Goal: Task Accomplishment & Management: Manage account settings

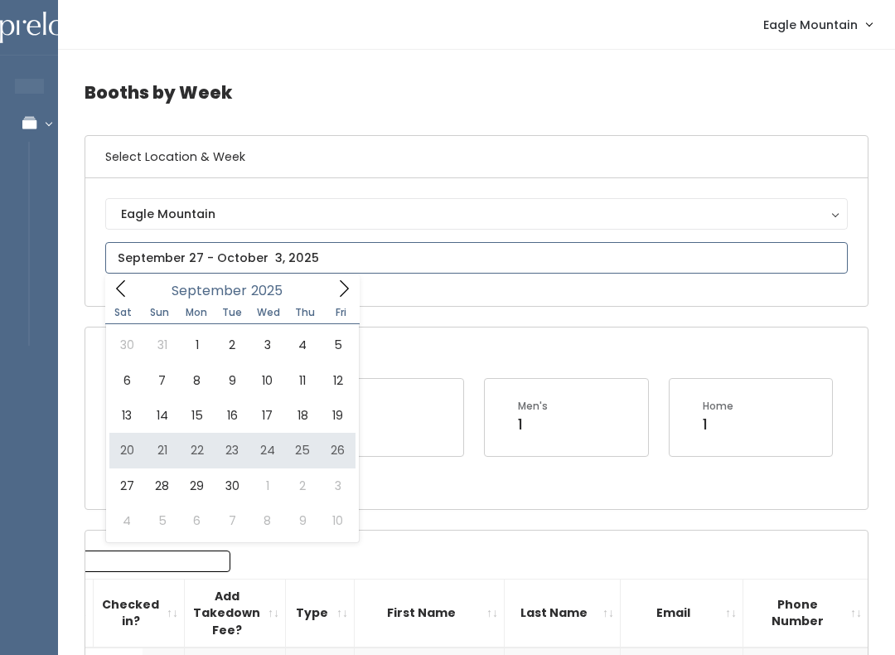
type input "September 20 to September 26"
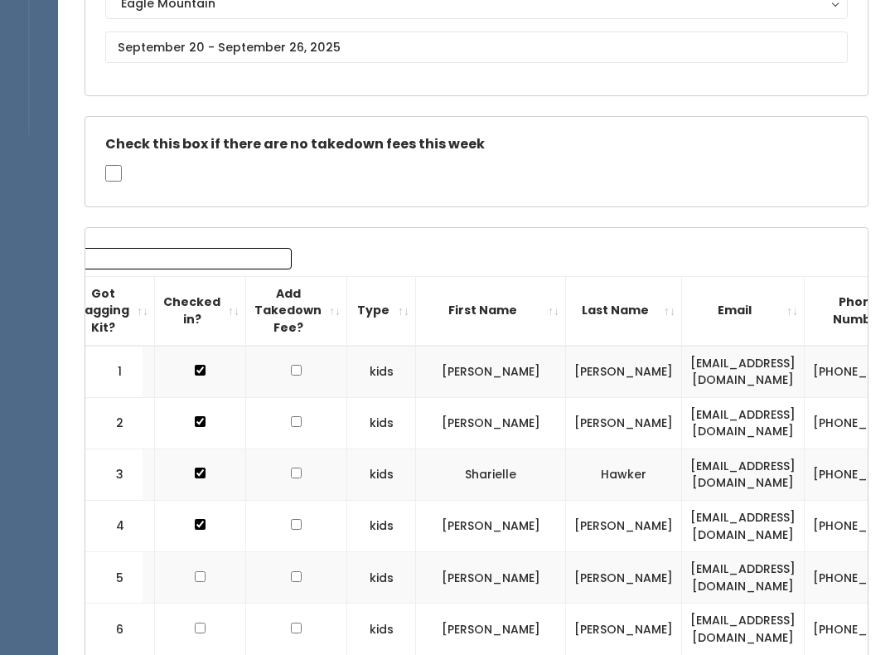
scroll to position [215, 0]
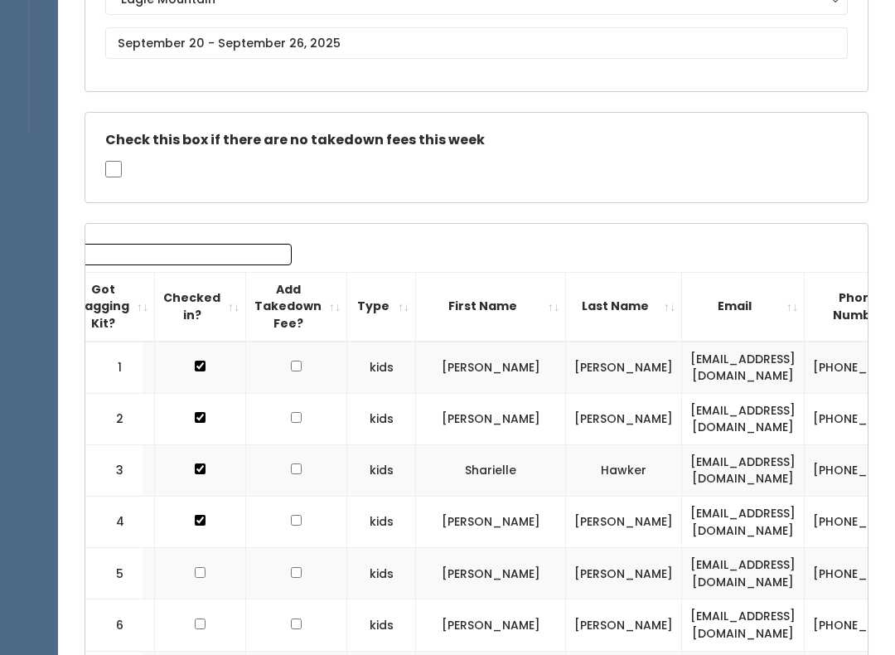
click at [439, 310] on th "First Name" at bounding box center [491, 306] width 150 height 69
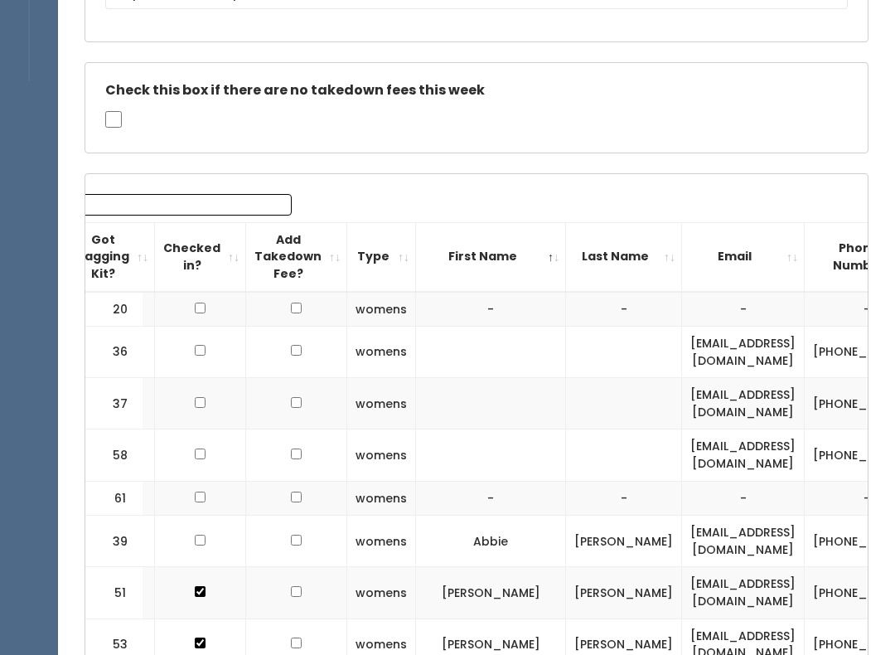
scroll to position [318, 0]
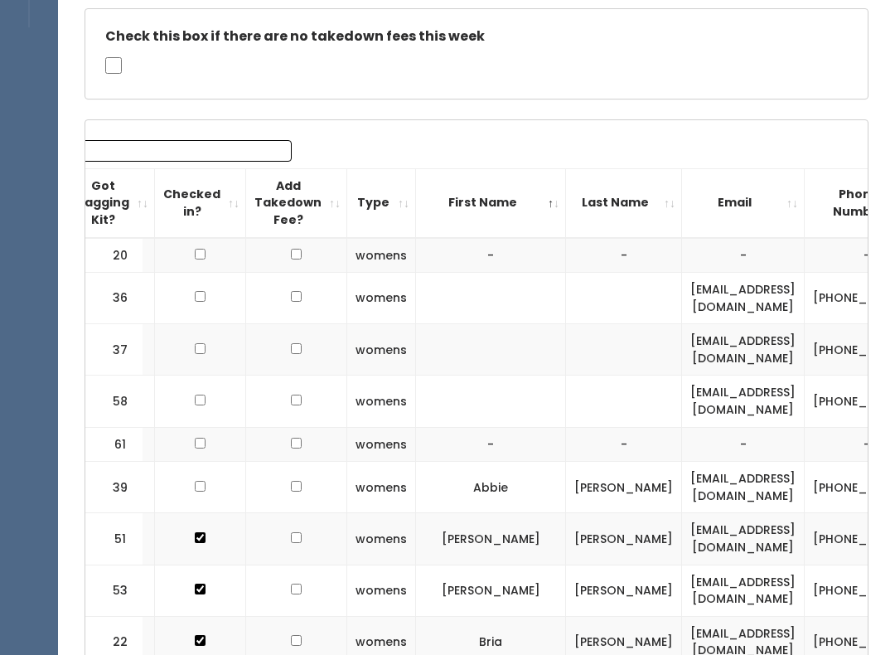
click at [438, 181] on th "First Name" at bounding box center [491, 202] width 150 height 69
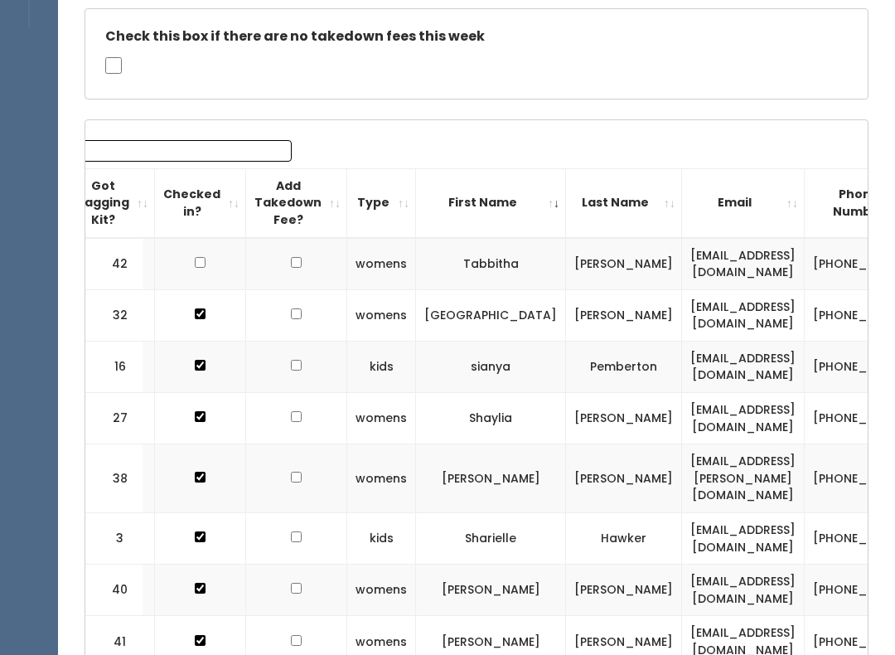
click at [111, 203] on th "Got Tagging Kit?" at bounding box center [111, 202] width 87 height 69
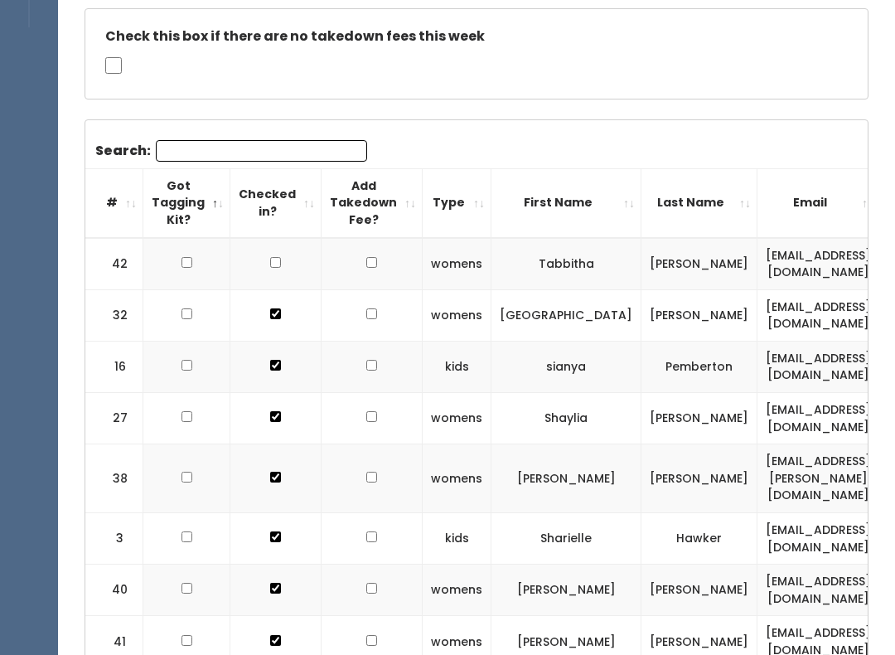
scroll to position [0, 0]
click at [117, 201] on th "#" at bounding box center [114, 202] width 58 height 69
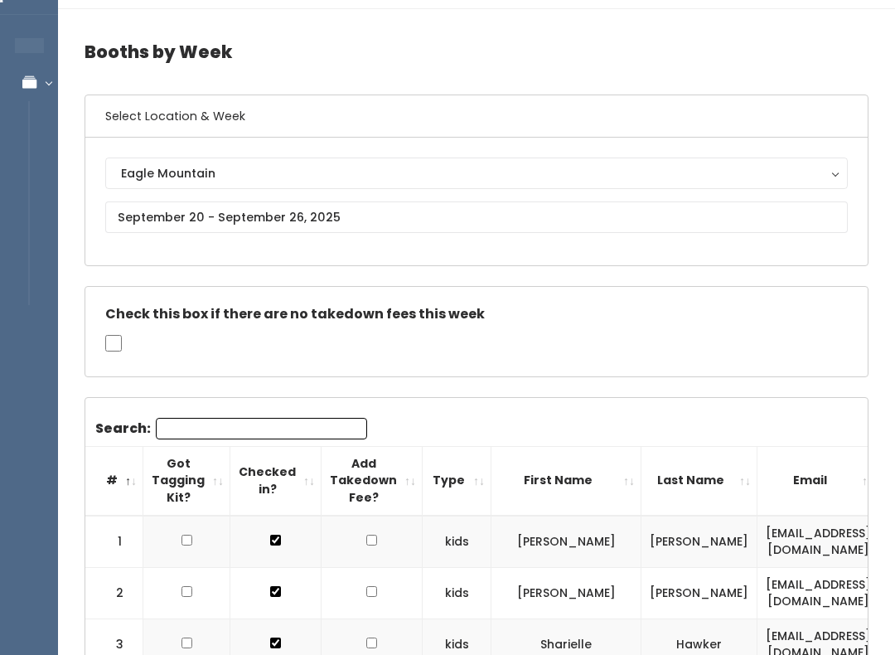
scroll to position [38, 0]
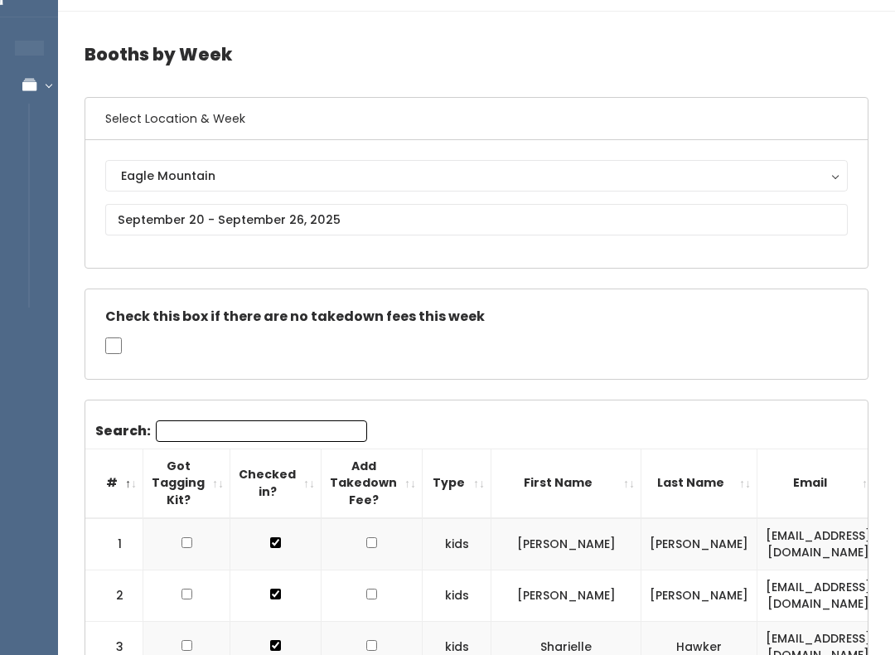
click at [514, 489] on th "First Name" at bounding box center [566, 482] width 150 height 69
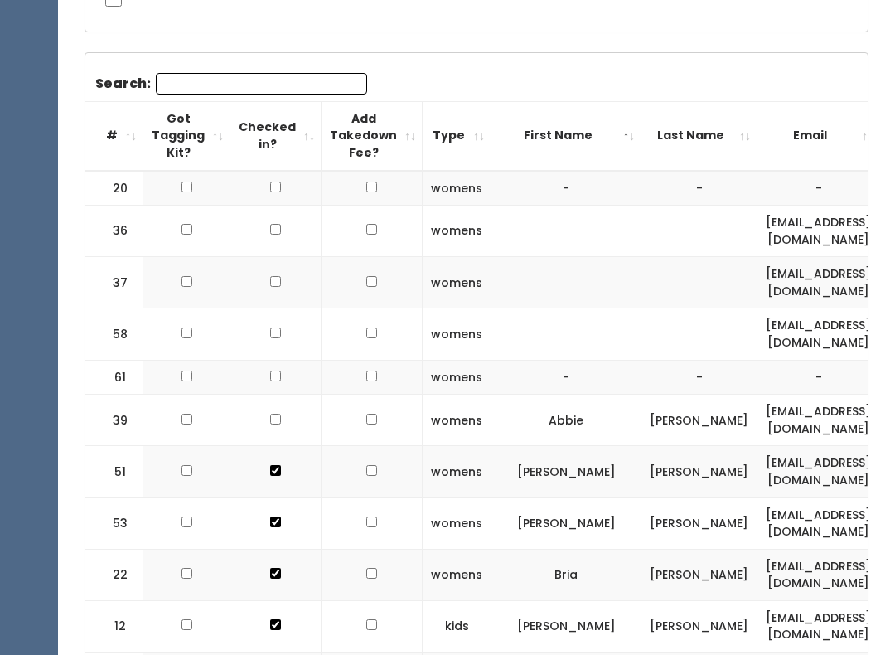
scroll to position [0, 0]
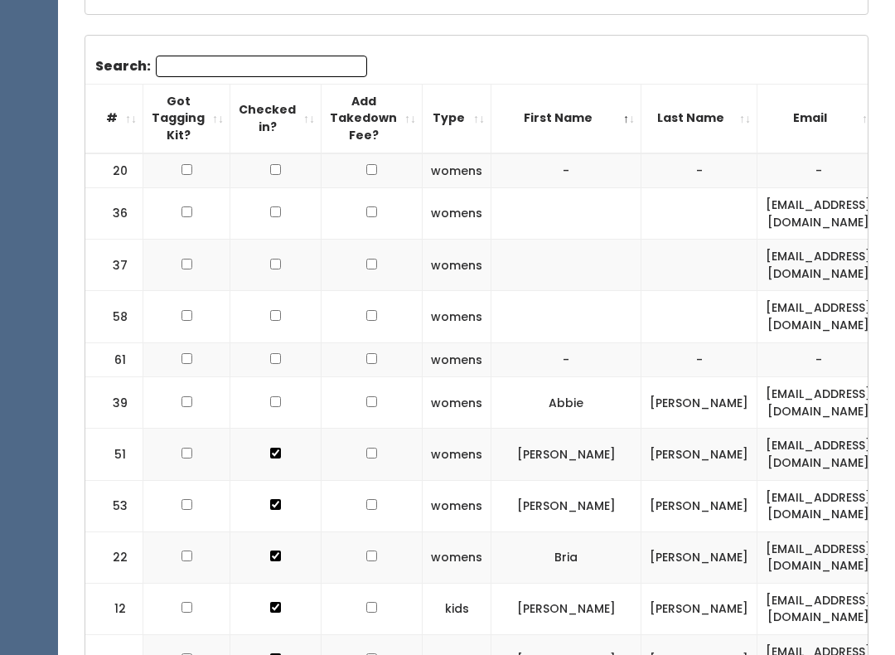
click at [123, 130] on th "#" at bounding box center [114, 119] width 58 height 69
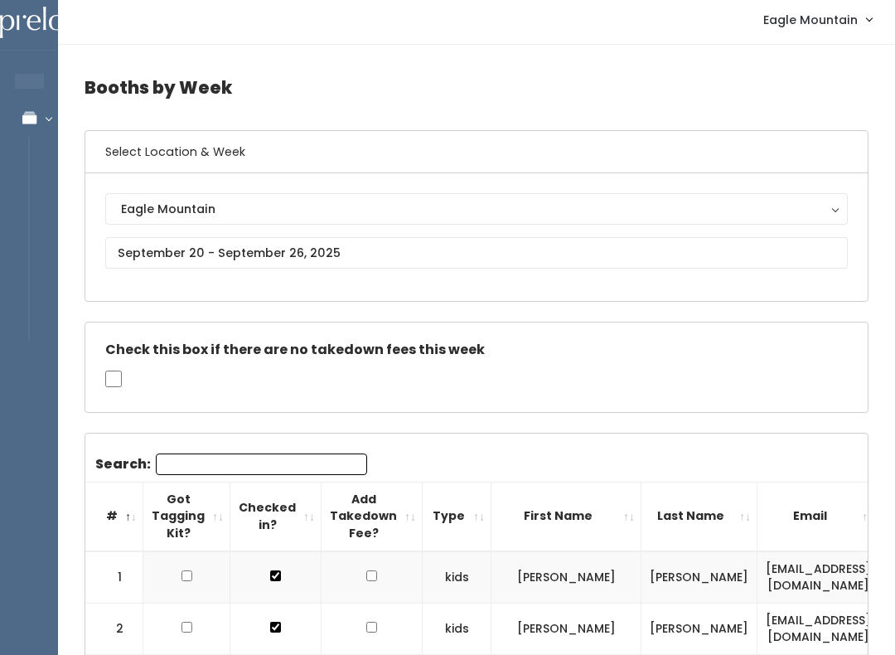
scroll to position [5, 0]
click at [509, 517] on th "First Name" at bounding box center [566, 515] width 150 height 69
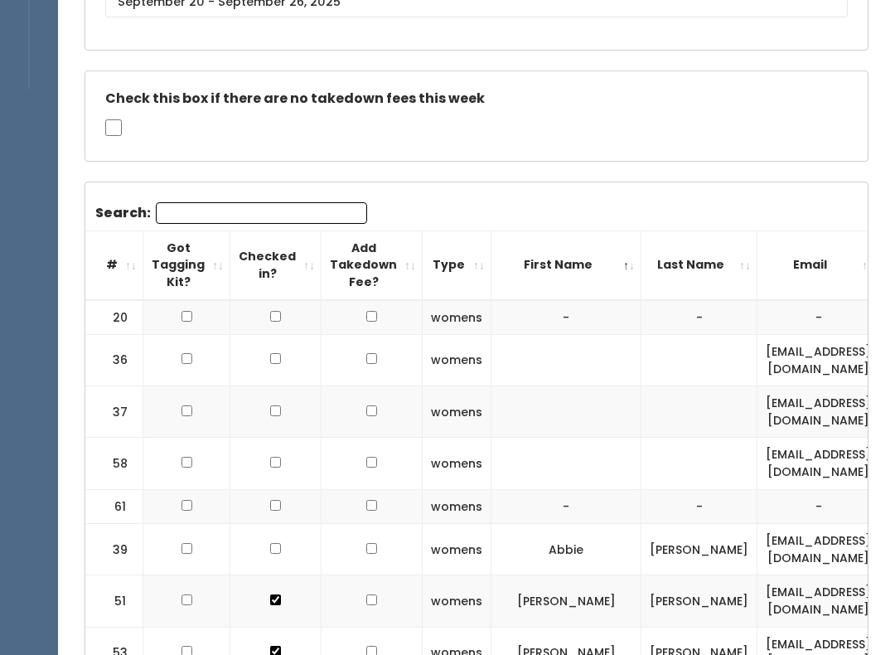
scroll to position [0, 0]
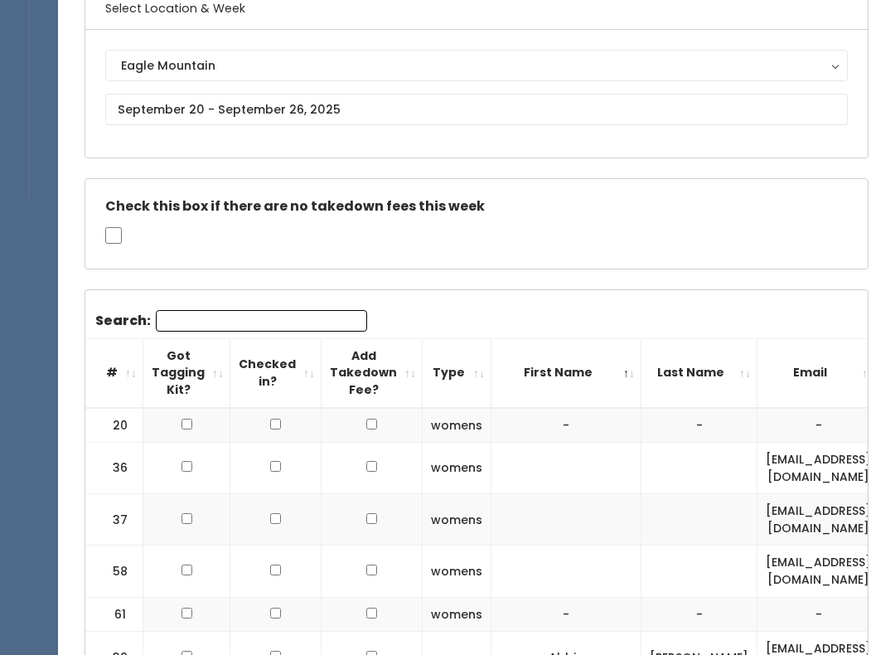
click at [115, 380] on th "#" at bounding box center [114, 373] width 58 height 69
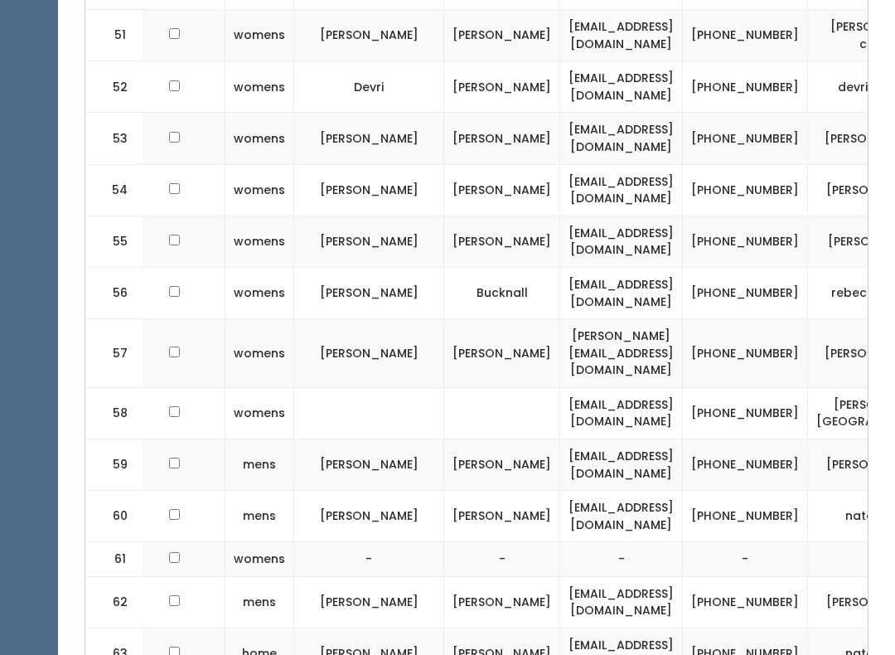
scroll to position [3237, 0]
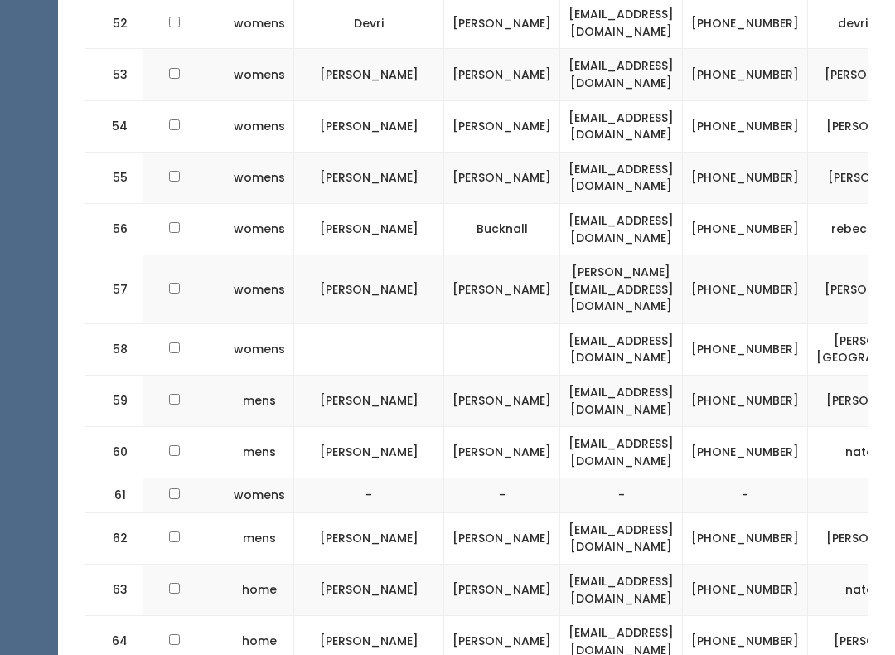
click at [683, 427] on td "[PHONE_NUMBER]" at bounding box center [745, 452] width 125 height 51
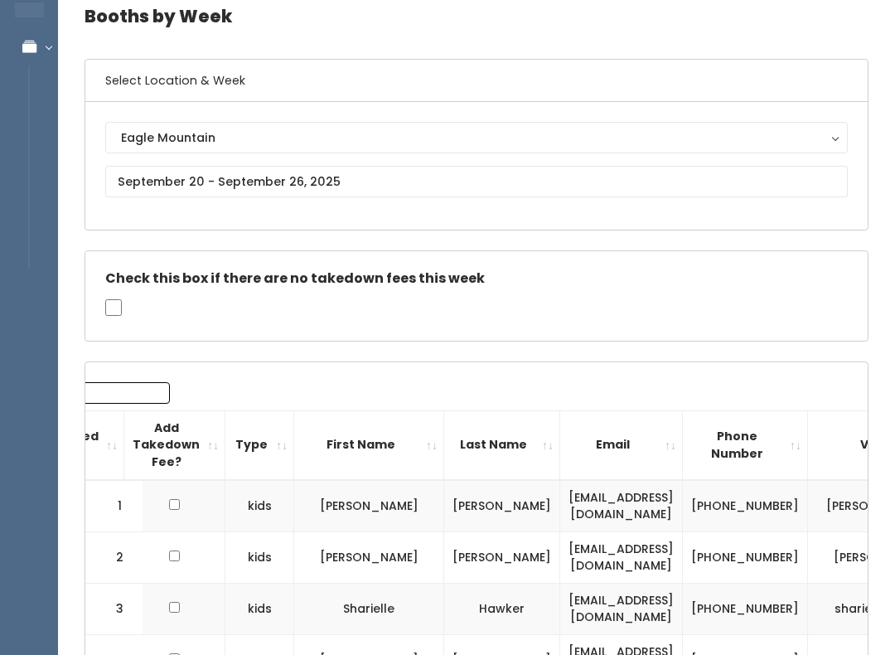
scroll to position [0, 0]
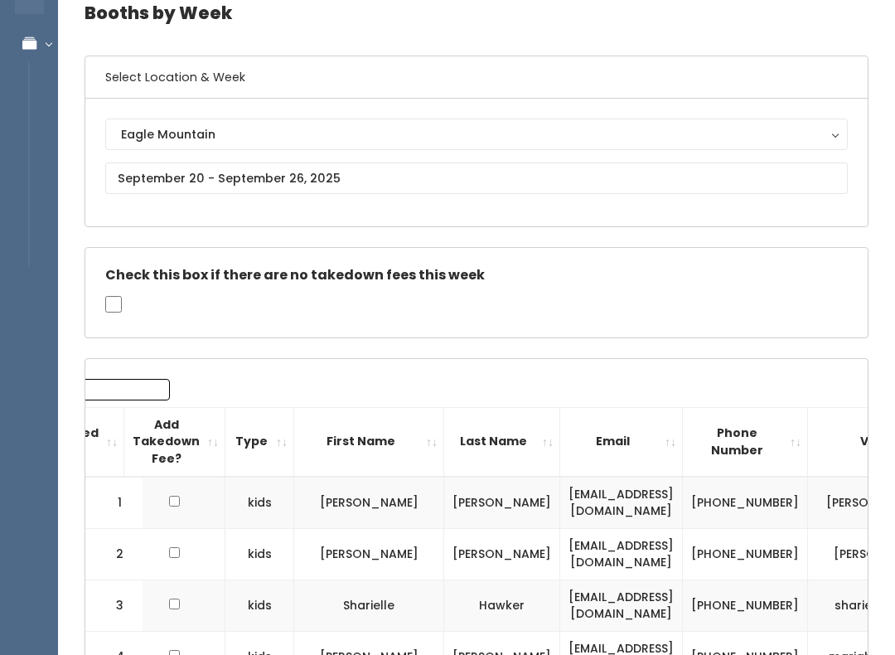
click at [703, 433] on th "Phone Number" at bounding box center [745, 442] width 125 height 69
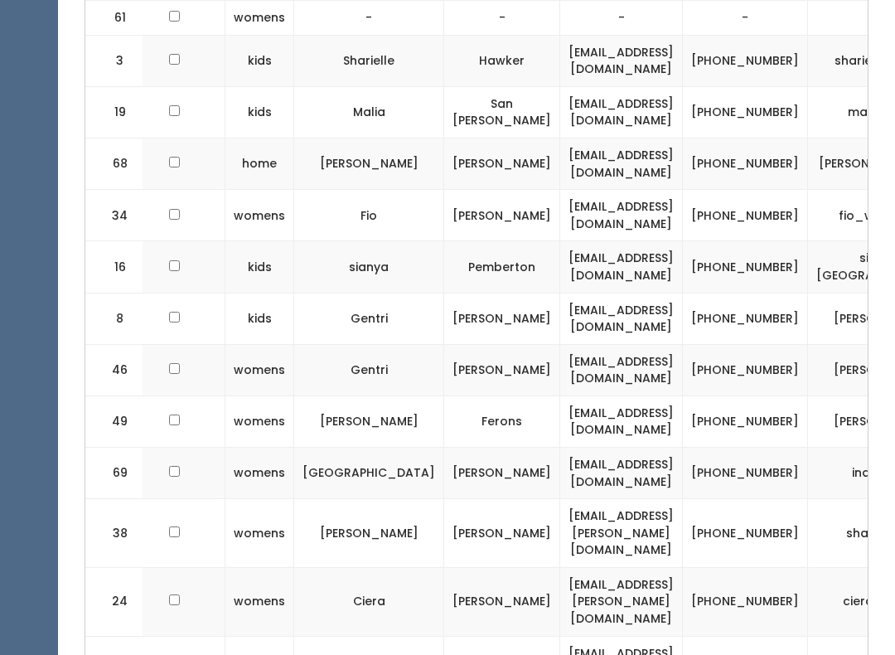
scroll to position [592, 0]
